Goal: Task Accomplishment & Management: Complete application form

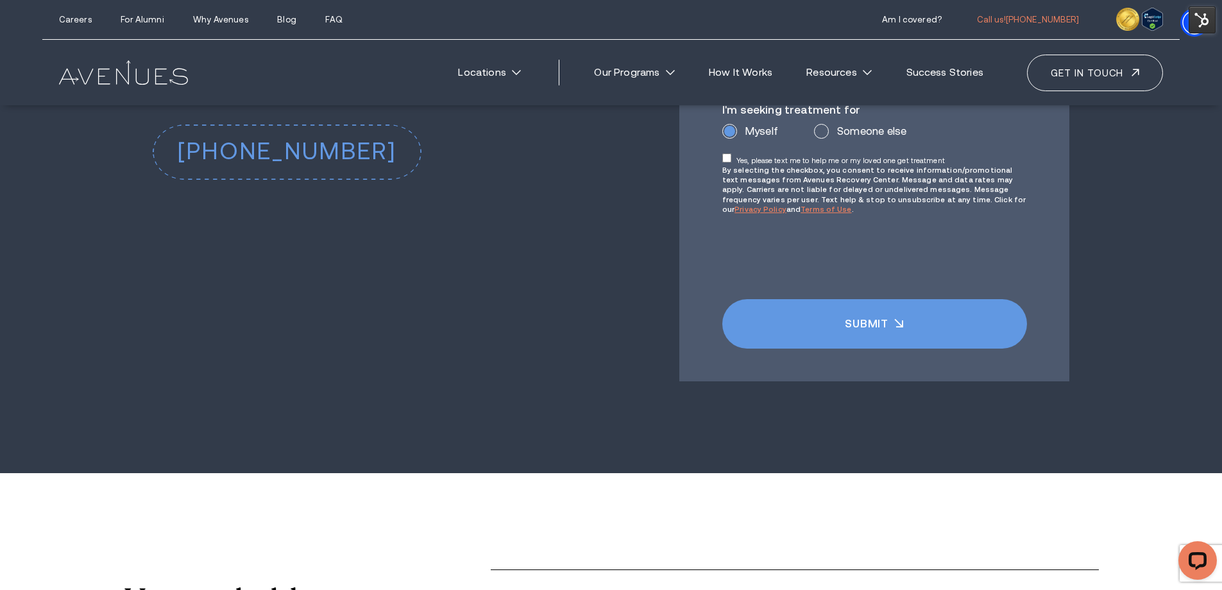
scroll to position [10045, 0]
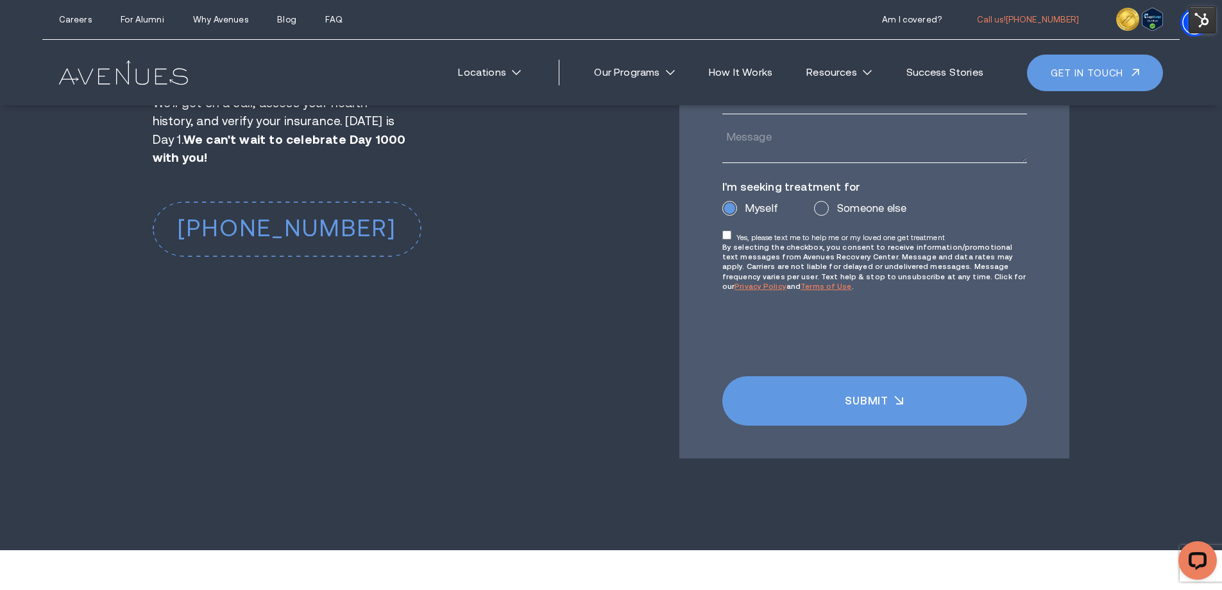
click at [1101, 73] on link "Get in touch" at bounding box center [1095, 73] width 136 height 37
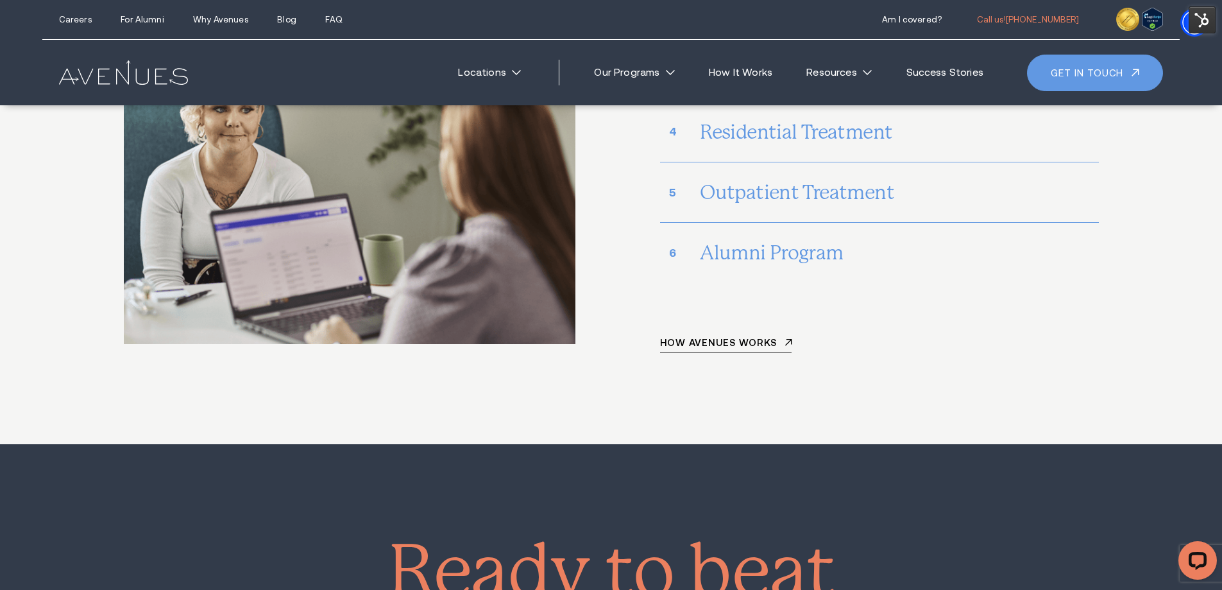
scroll to position [6736, 0]
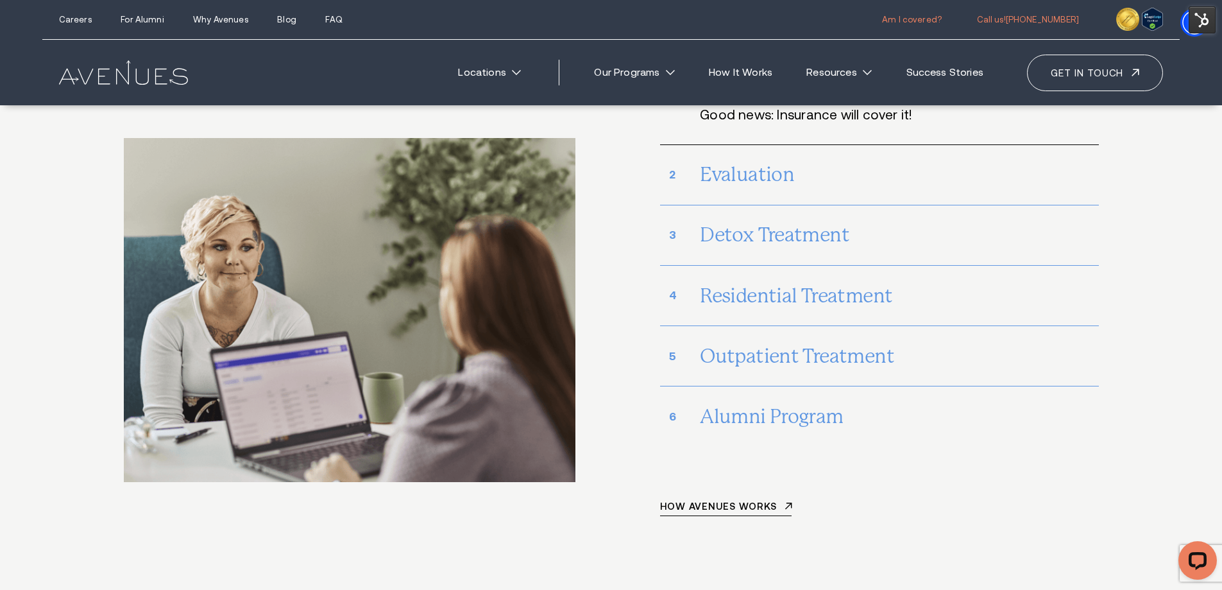
click at [942, 24] on link "Am I covered?" at bounding box center [912, 20] width 60 height 10
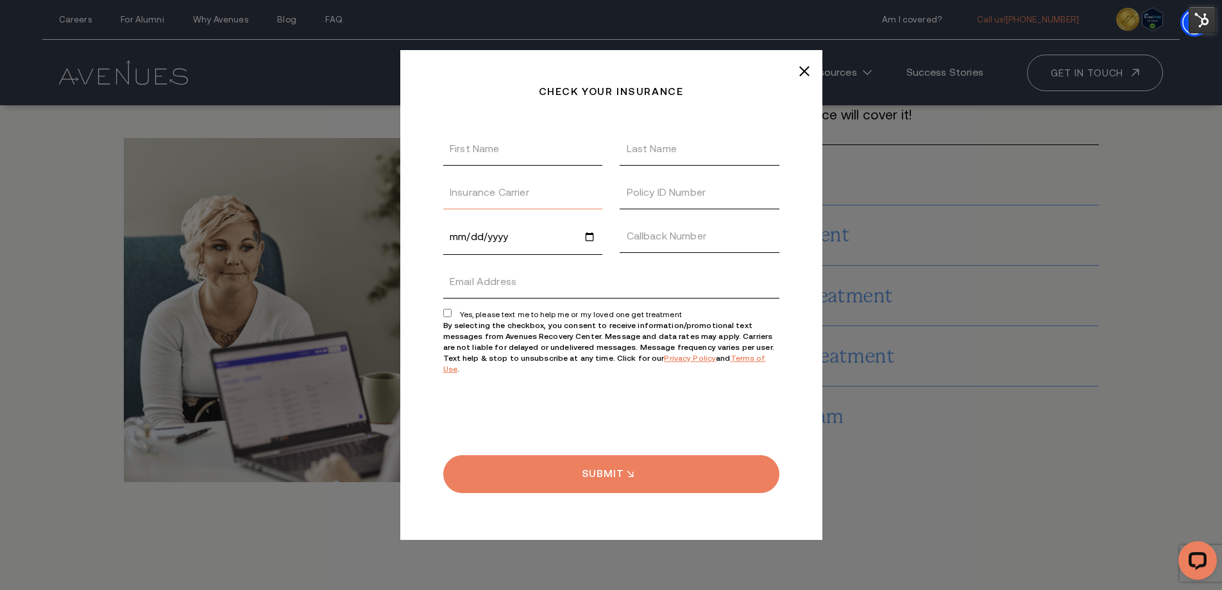
click at [484, 205] on input "Insurance Carrier" at bounding box center [523, 192] width 160 height 33
click at [511, 242] on input "Date of Birth" at bounding box center [523, 236] width 160 height 35
click at [926, 275] on div "Check your insurance Thanks, We received your insurance request! We will get ba…" at bounding box center [611, 295] width 1091 height 590
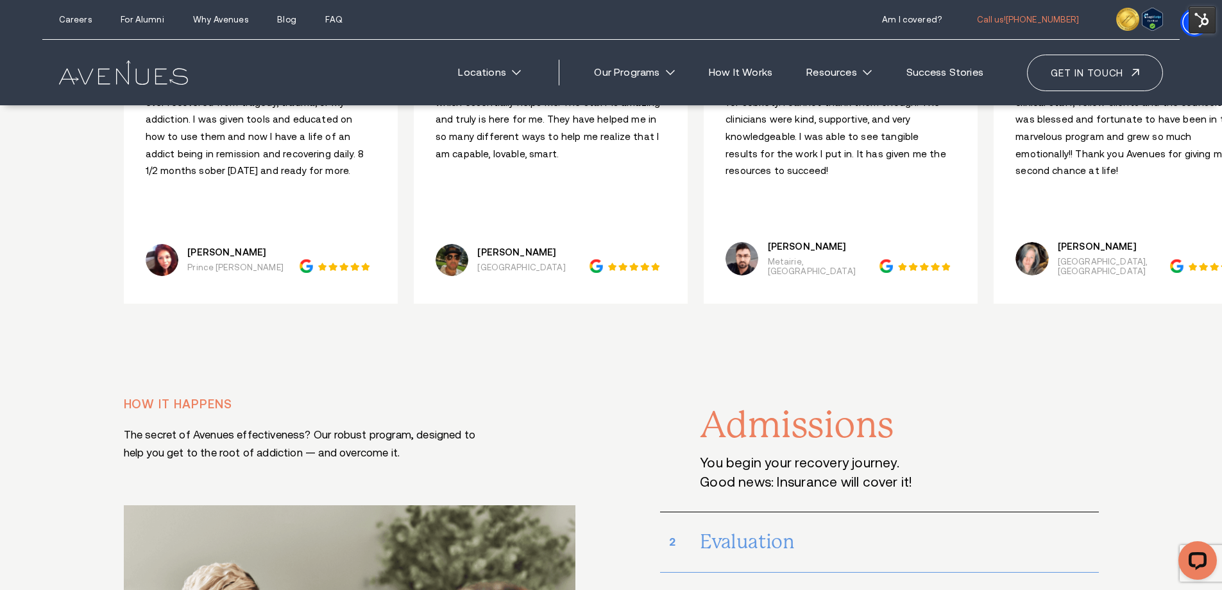
scroll to position [6222, 0]
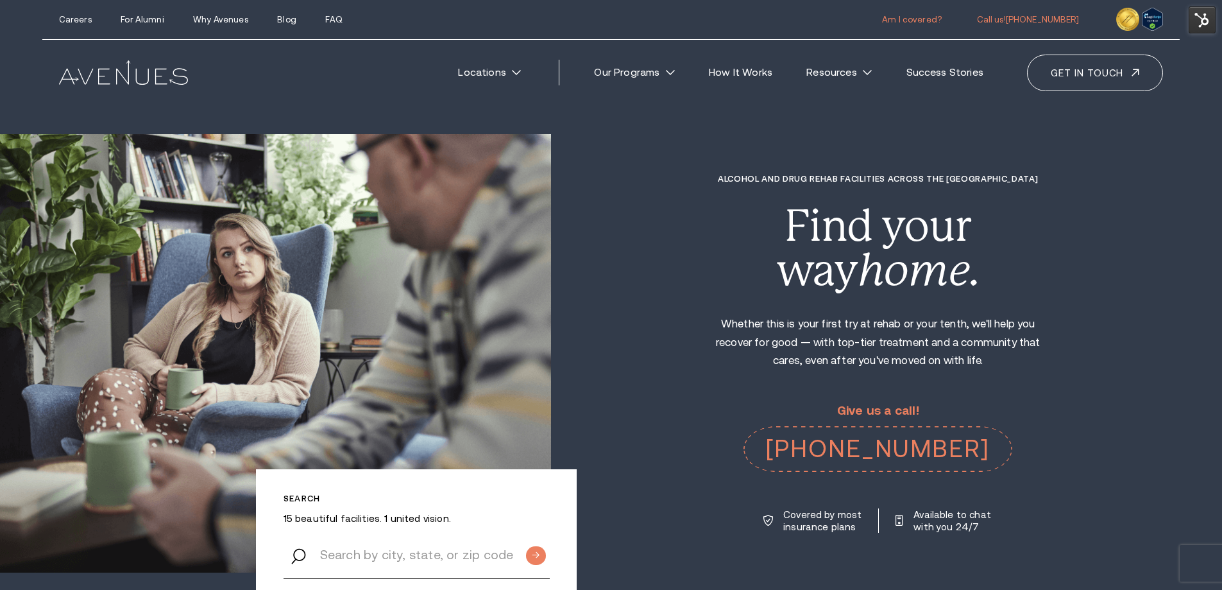
click at [937, 15] on link "Am I covered?" at bounding box center [912, 20] width 60 height 10
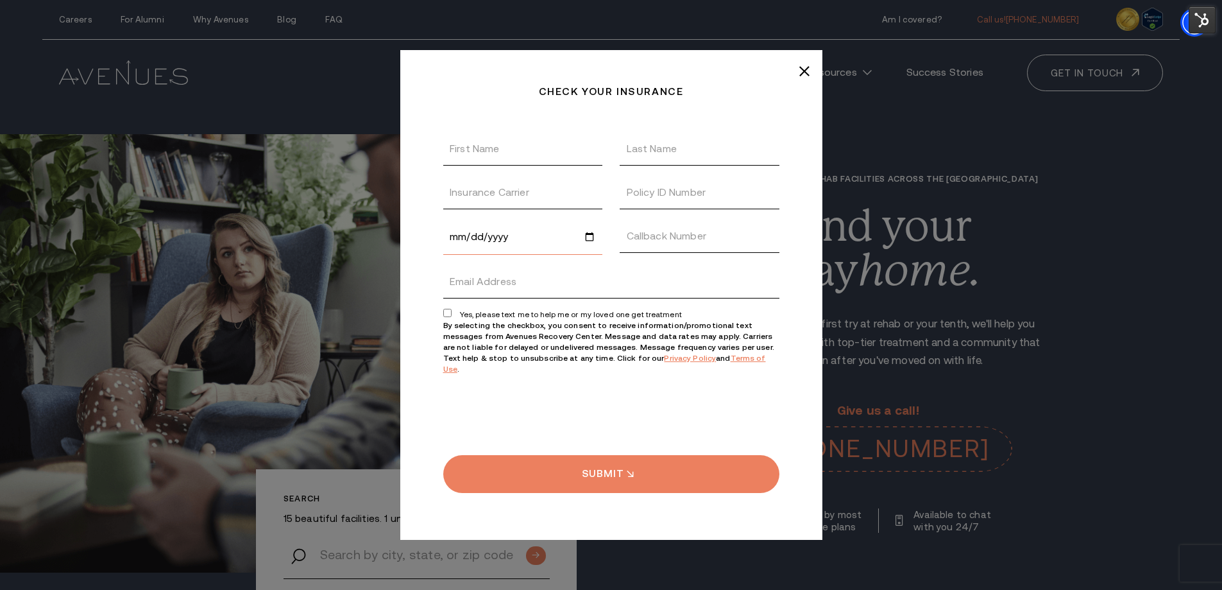
click at [507, 247] on input "Date of Birth" at bounding box center [523, 236] width 160 height 35
click at [498, 164] on input "First Name" at bounding box center [523, 148] width 160 height 33
drag, startPoint x: 703, startPoint y: 146, endPoint x: 616, endPoint y: 72, distance: 113.8
click at [703, 146] on input "Last Name" at bounding box center [700, 148] width 160 height 33
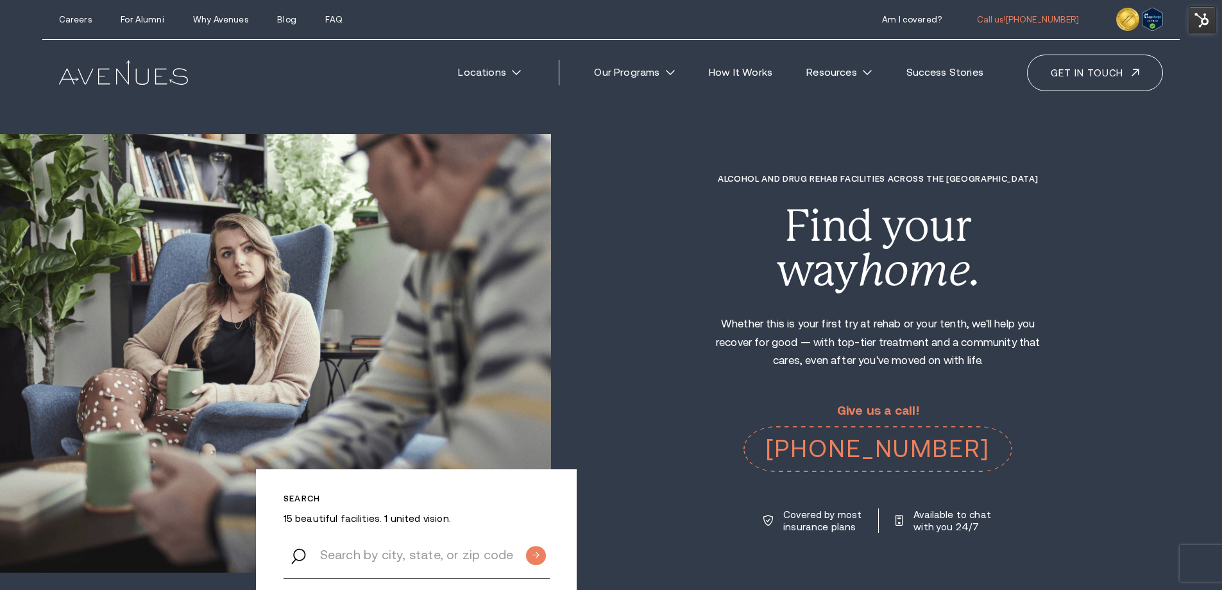
click at [942, 20] on link "Am I covered?" at bounding box center [912, 20] width 60 height 10
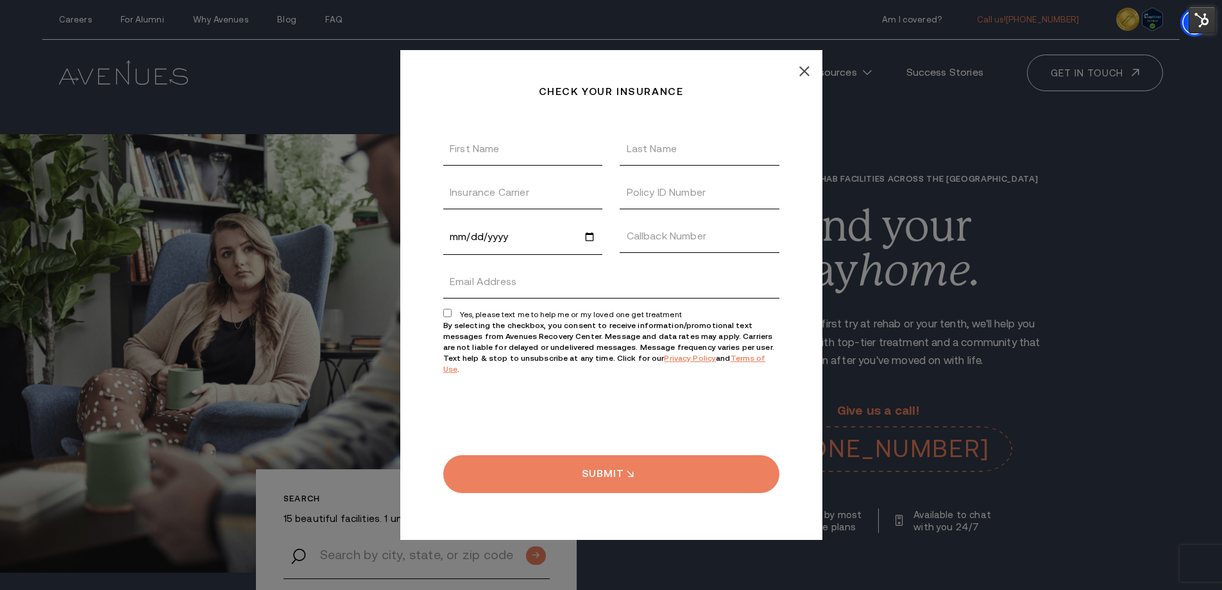
click at [805, 76] on line at bounding box center [804, 71] width 9 height 9
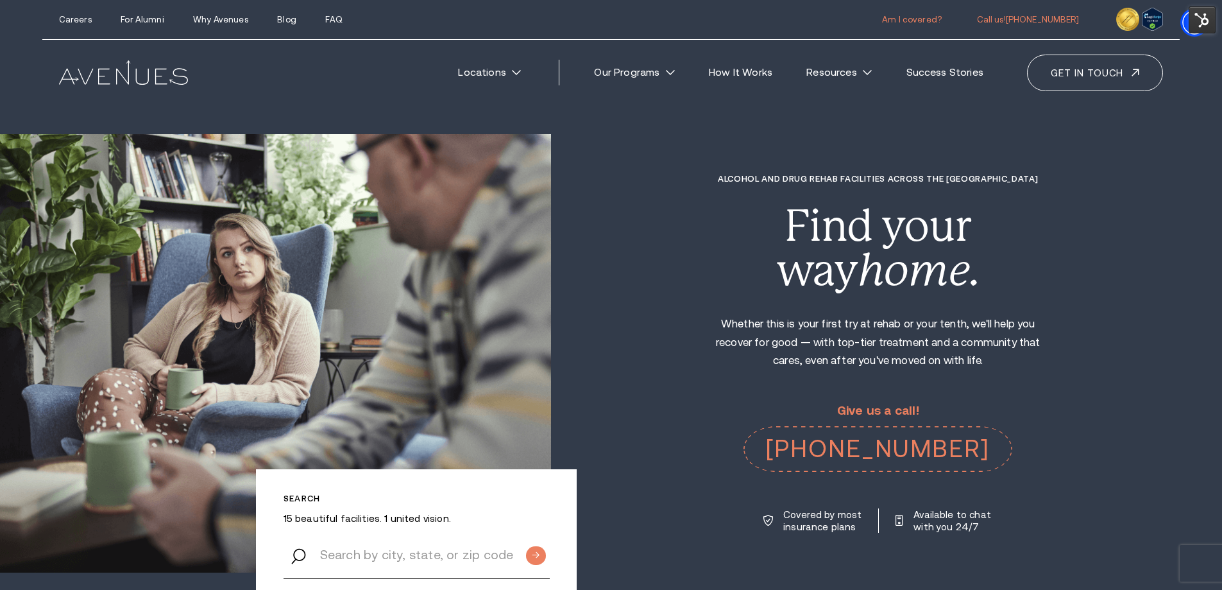
click at [942, 15] on link "Am I covered?" at bounding box center [912, 20] width 60 height 10
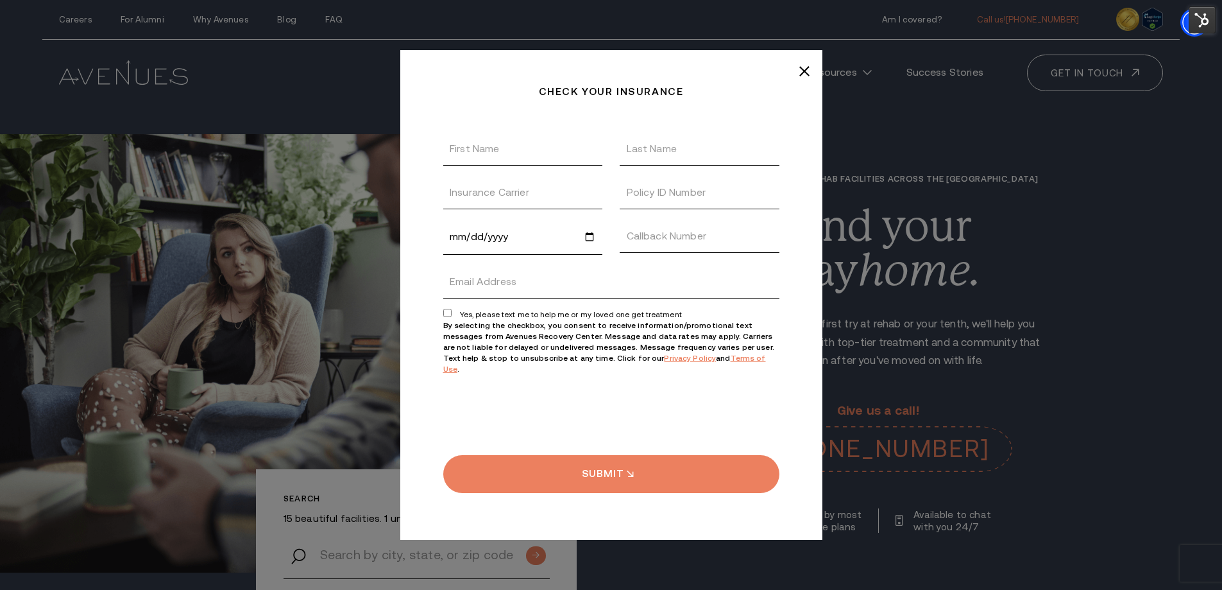
click at [833, 69] on div "Check your insurance Thanks, We received your insurance request! We will get ba…" at bounding box center [611, 295] width 1091 height 590
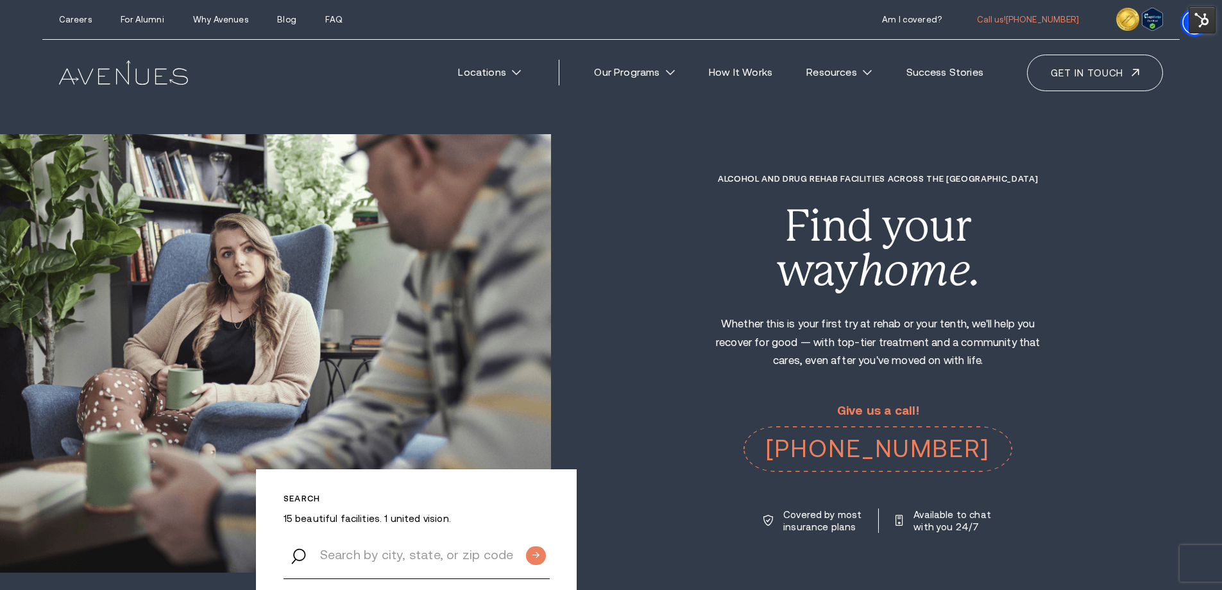
click at [1195, 158] on div "Search 15 beautiful facilities. 1 united vision. Alcohol and Drug Rehab Facilit…" at bounding box center [611, 353] width 1222 height 438
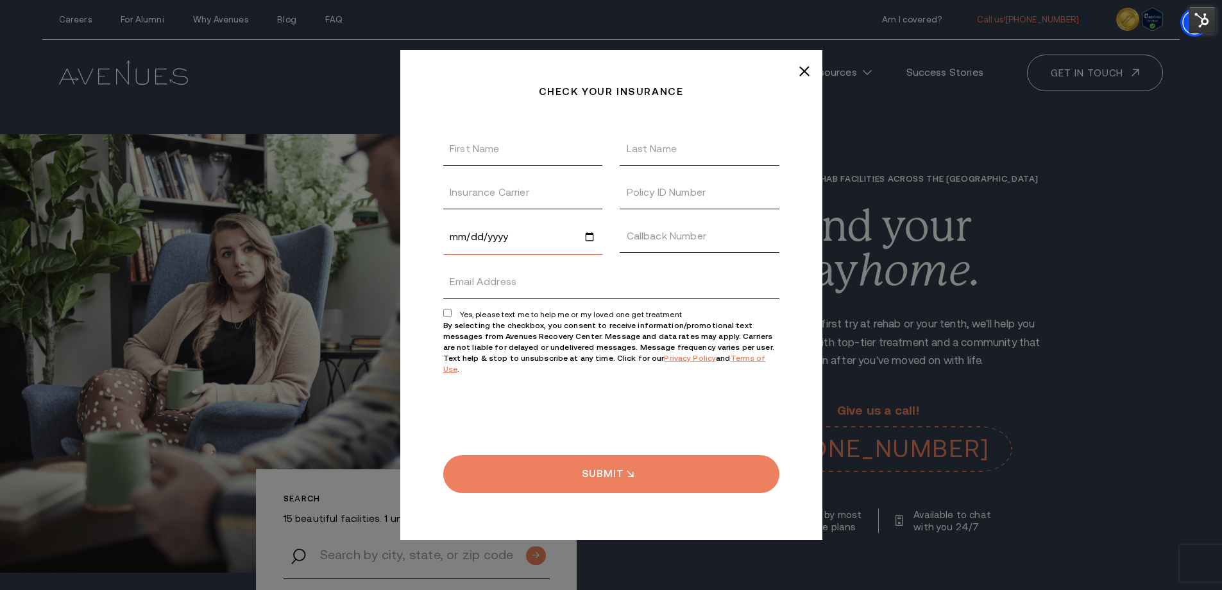
click at [464, 243] on input "Date of Birth" at bounding box center [523, 236] width 160 height 35
click at [512, 247] on input "Date of Birth" at bounding box center [523, 236] width 160 height 35
click at [822, 70] on div "Check your insurance Thanks, We received your insurance request! We will get ba…" at bounding box center [611, 295] width 1091 height 590
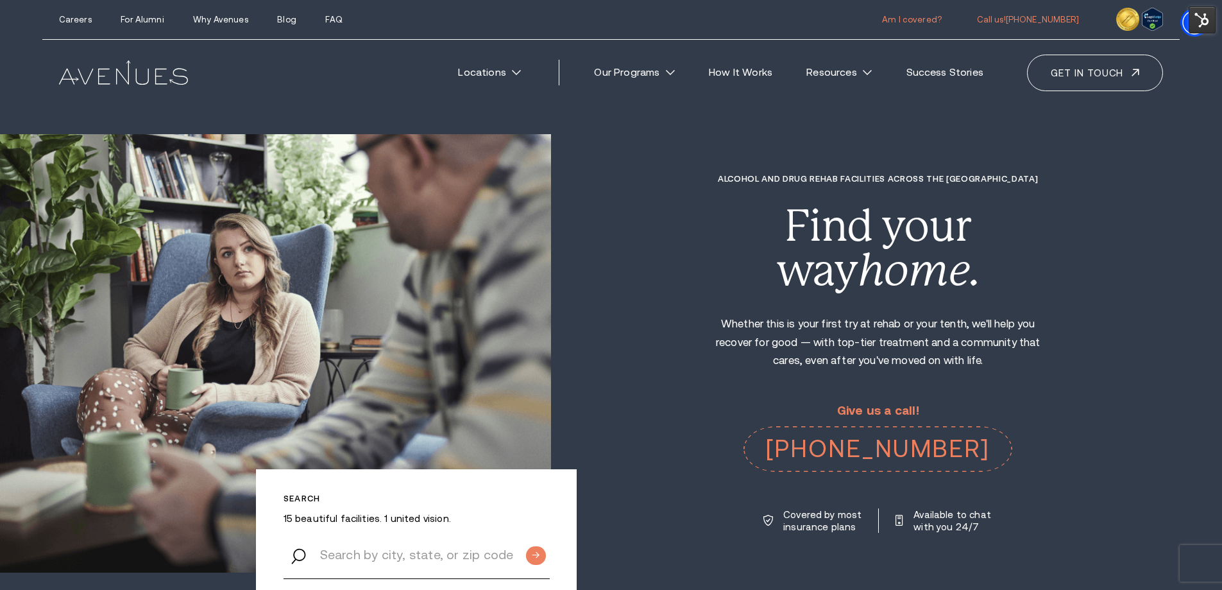
click at [942, 21] on link "Am I covered?" at bounding box center [912, 20] width 60 height 10
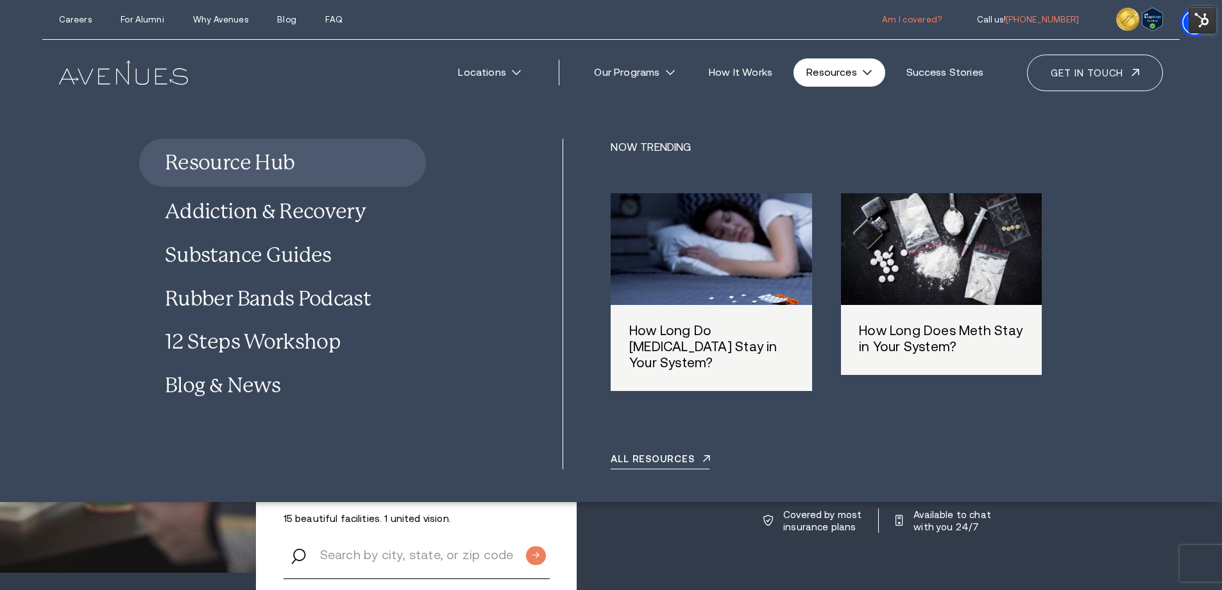
click at [922, 21] on link "Am I covered?" at bounding box center [912, 20] width 60 height 10
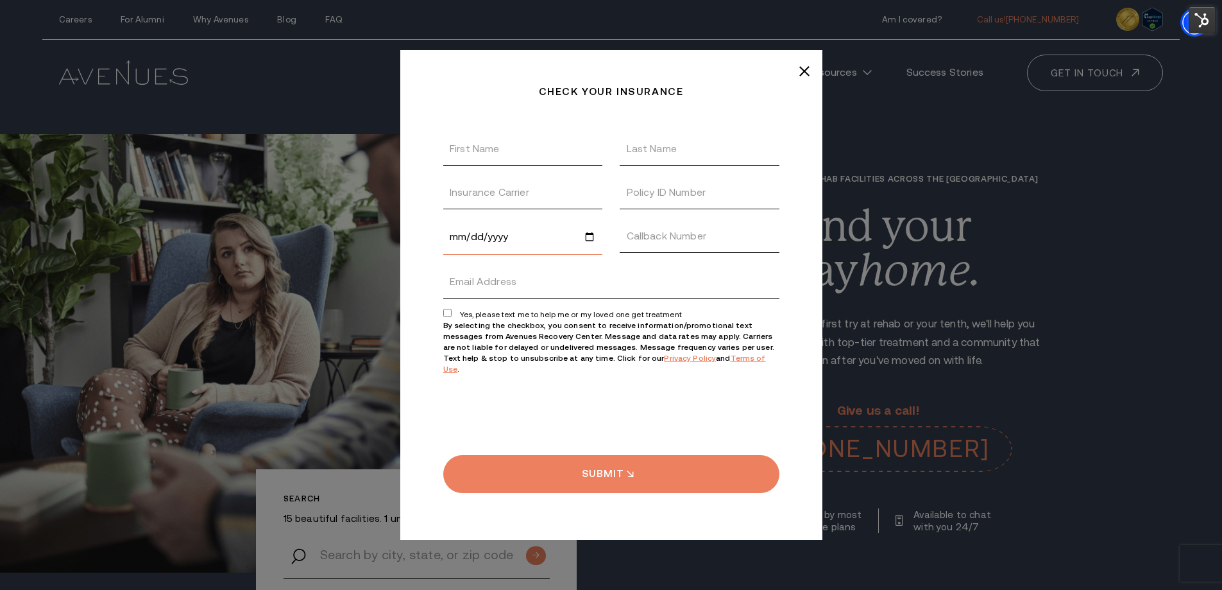
click at [502, 249] on input "Date of Birth" at bounding box center [523, 236] width 160 height 35
drag, startPoint x: 511, startPoint y: 246, endPoint x: 517, endPoint y: 246, distance: 6.4
click at [511, 246] on input "Date of Birth" at bounding box center [523, 236] width 160 height 35
click at [805, 76] on line at bounding box center [803, 71] width 9 height 9
